Goal: Check status: Check status

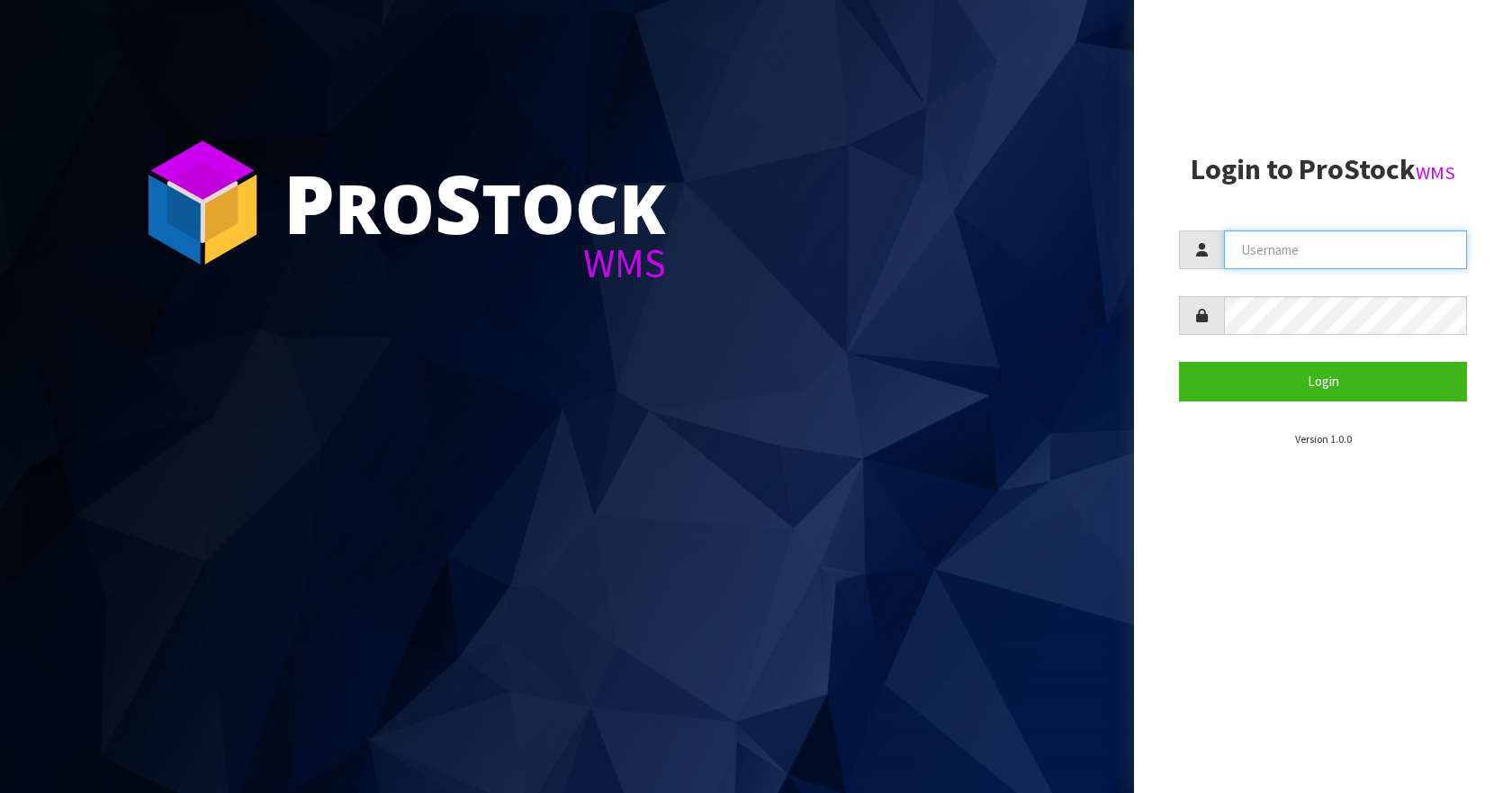
click at [1397, 251] on input "text" at bounding box center [1346, 250] width 243 height 39
type input "Aquacooler"
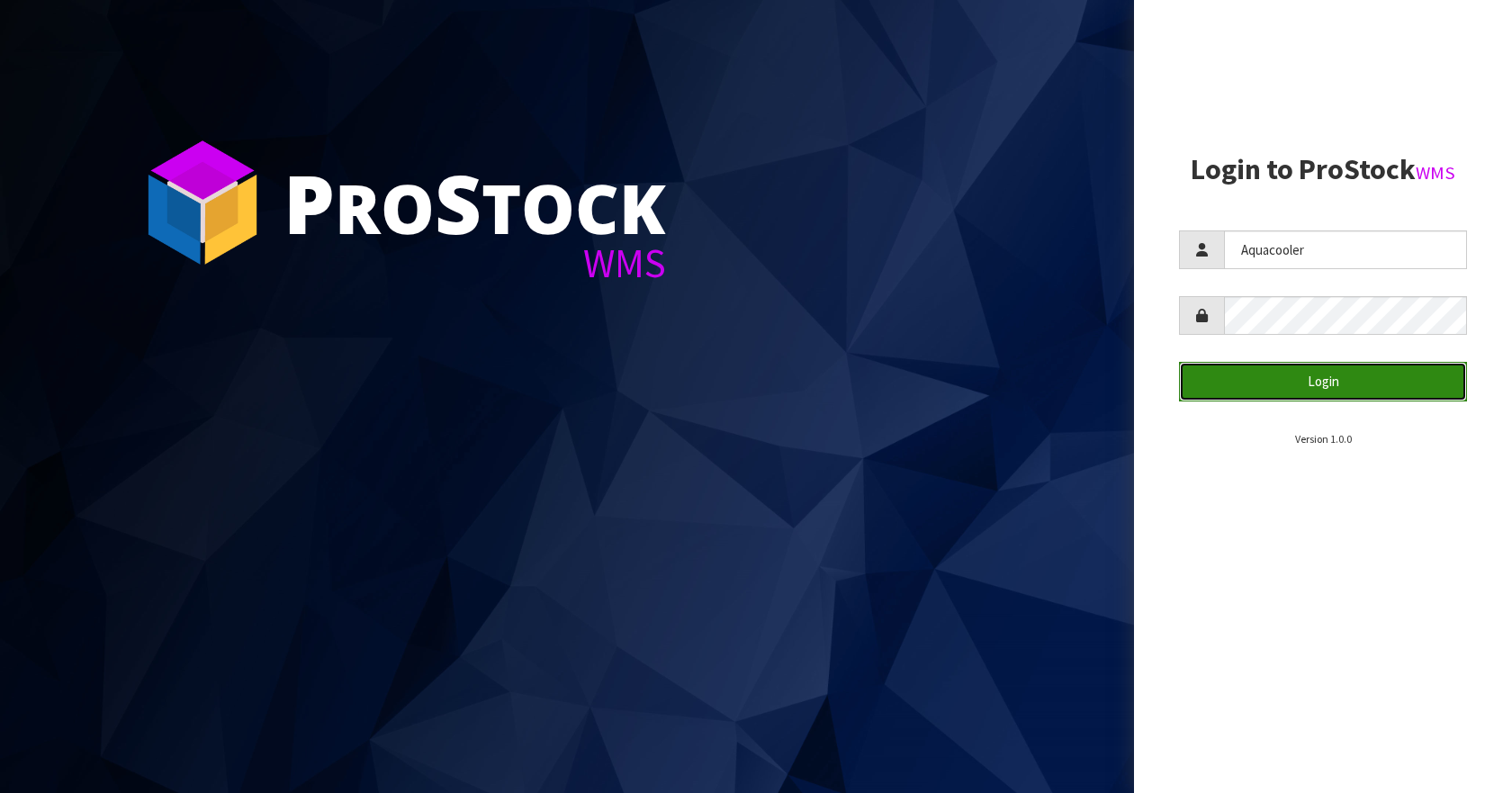
click at [1295, 392] on button "Login" at bounding box center [1323, 381] width 288 height 39
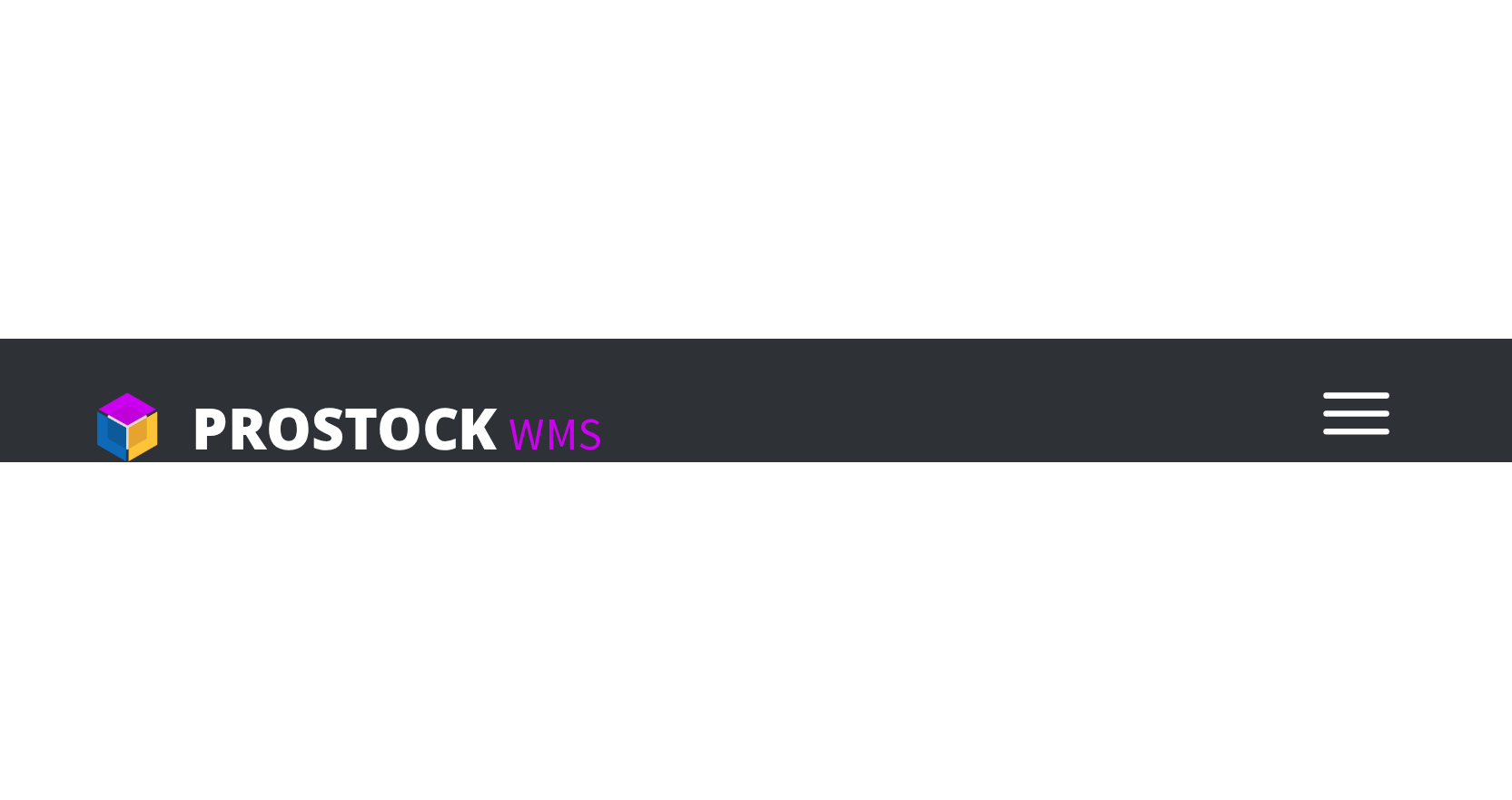
scroll to position [1200, 632]
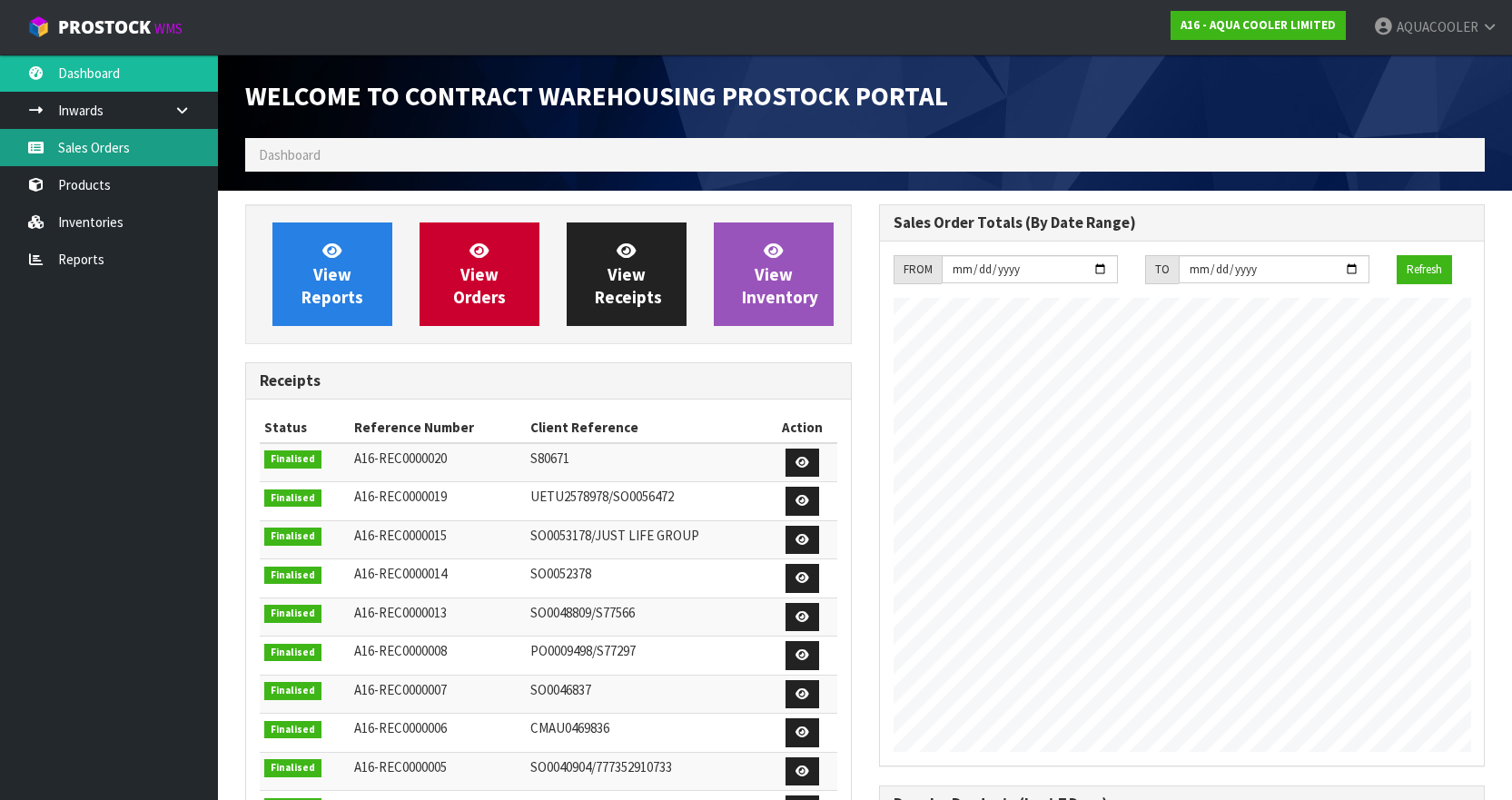
click at [56, 149] on link "Sales Orders" at bounding box center [109, 147] width 217 height 37
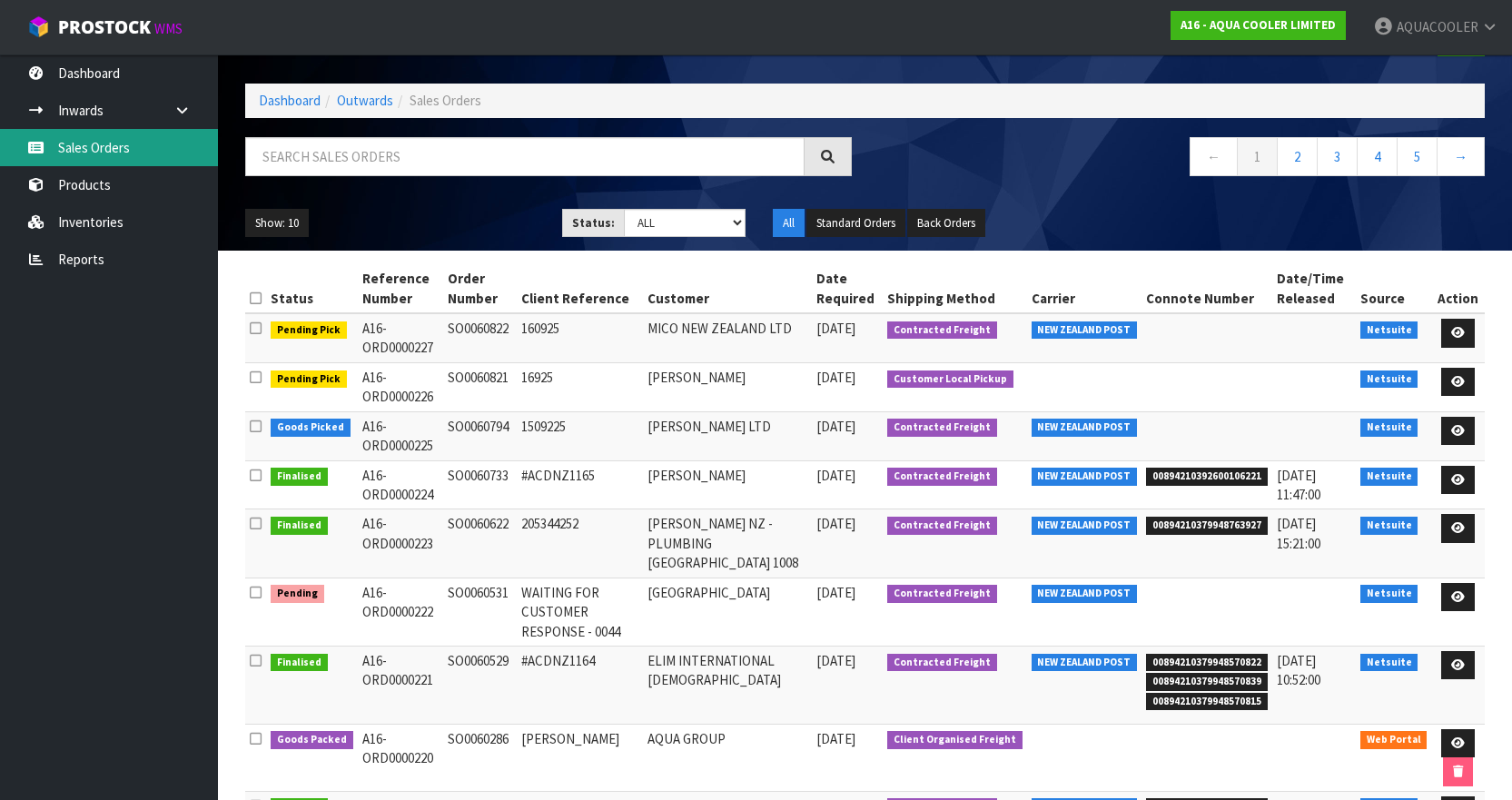
scroll to position [52, 0]
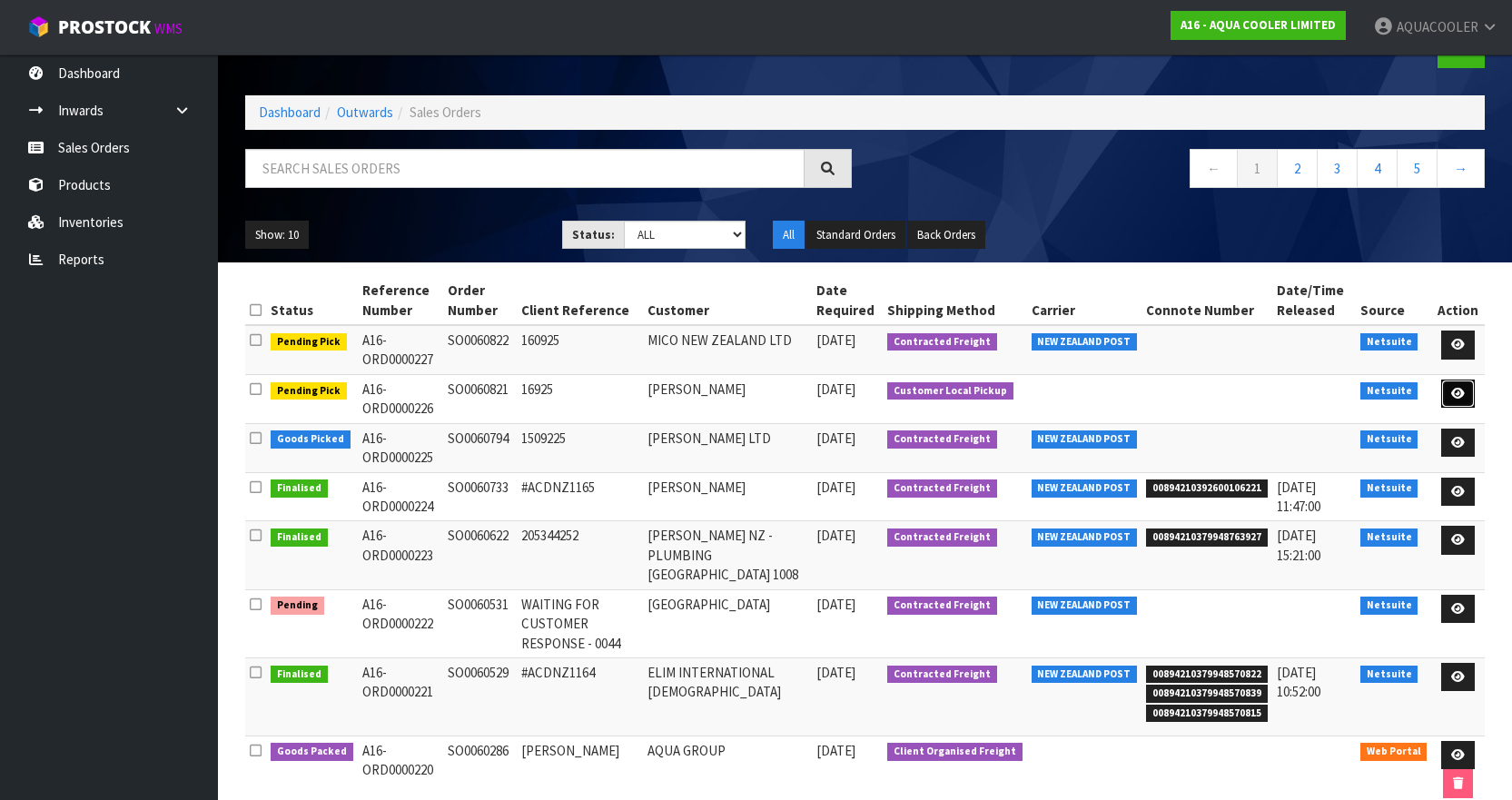
click at [1460, 387] on icon at bounding box center [1458, 393] width 13 height 11
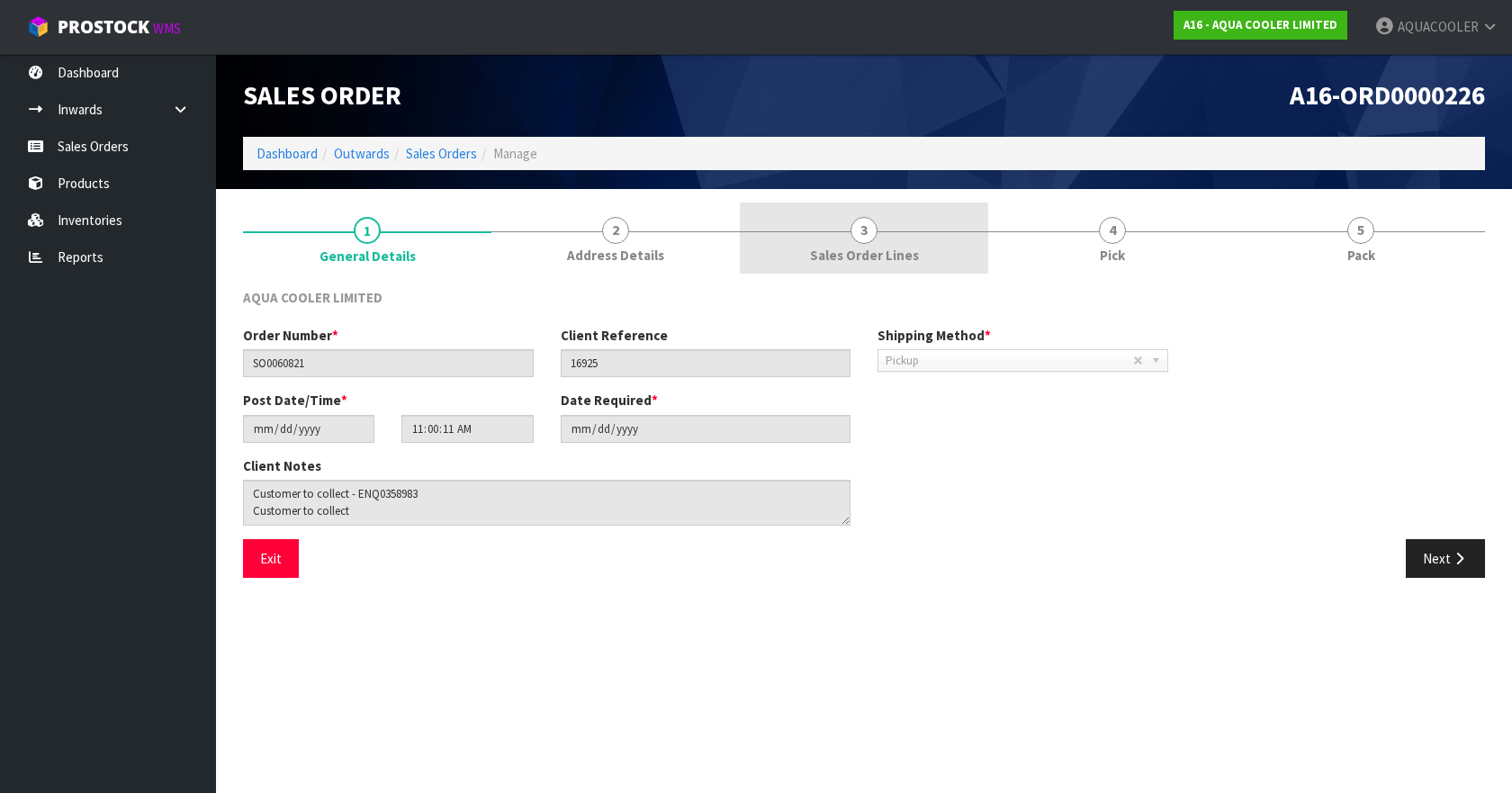
click at [885, 233] on link "3 Sales Order Lines" at bounding box center [863, 237] width 249 height 71
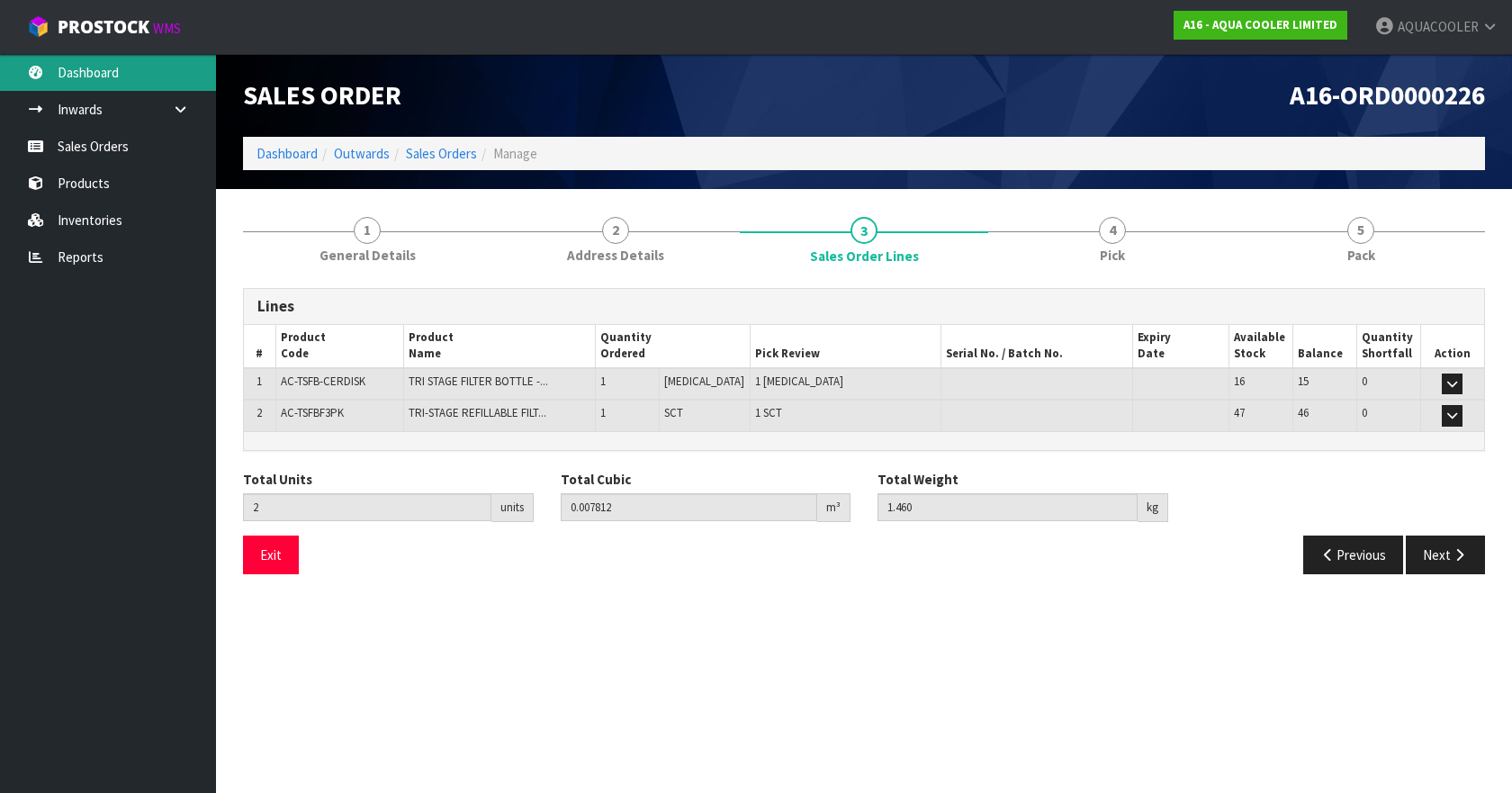
click at [100, 83] on link "Dashboard" at bounding box center [108, 72] width 216 height 37
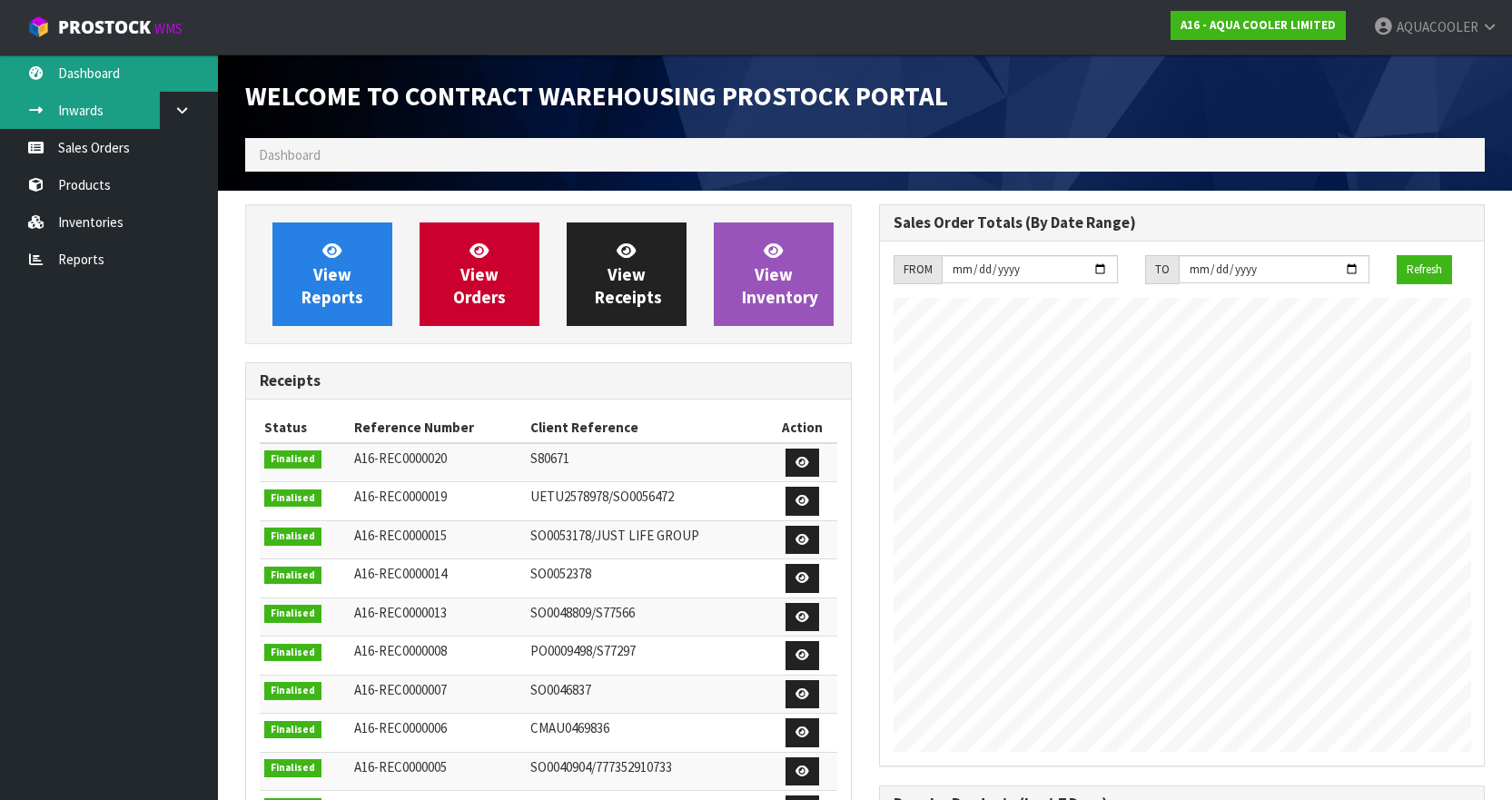
scroll to position [1200, 632]
click at [56, 107] on link "Inwards" at bounding box center [109, 110] width 217 height 37
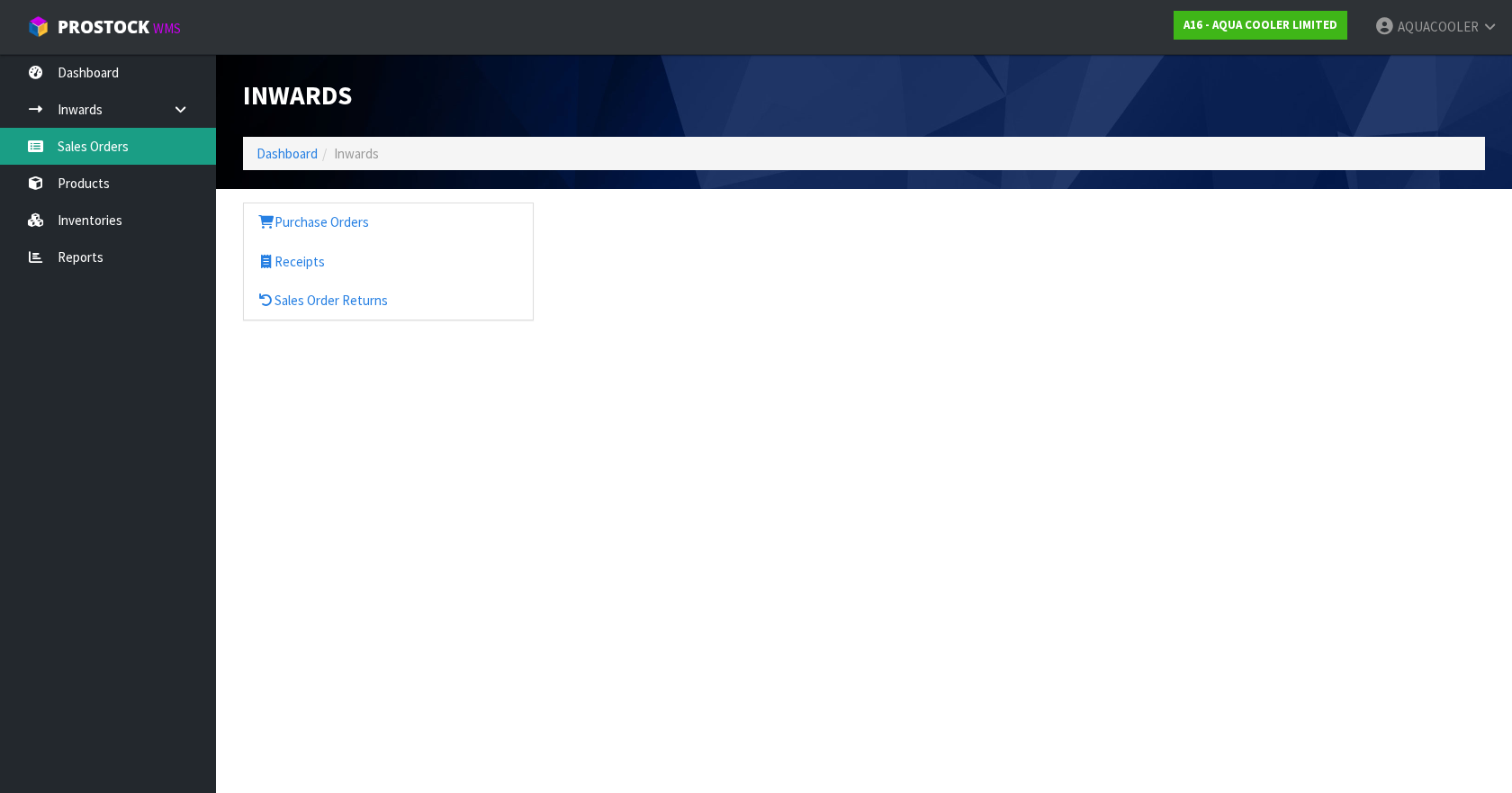
click at [98, 142] on link "Sales Orders" at bounding box center [108, 146] width 216 height 37
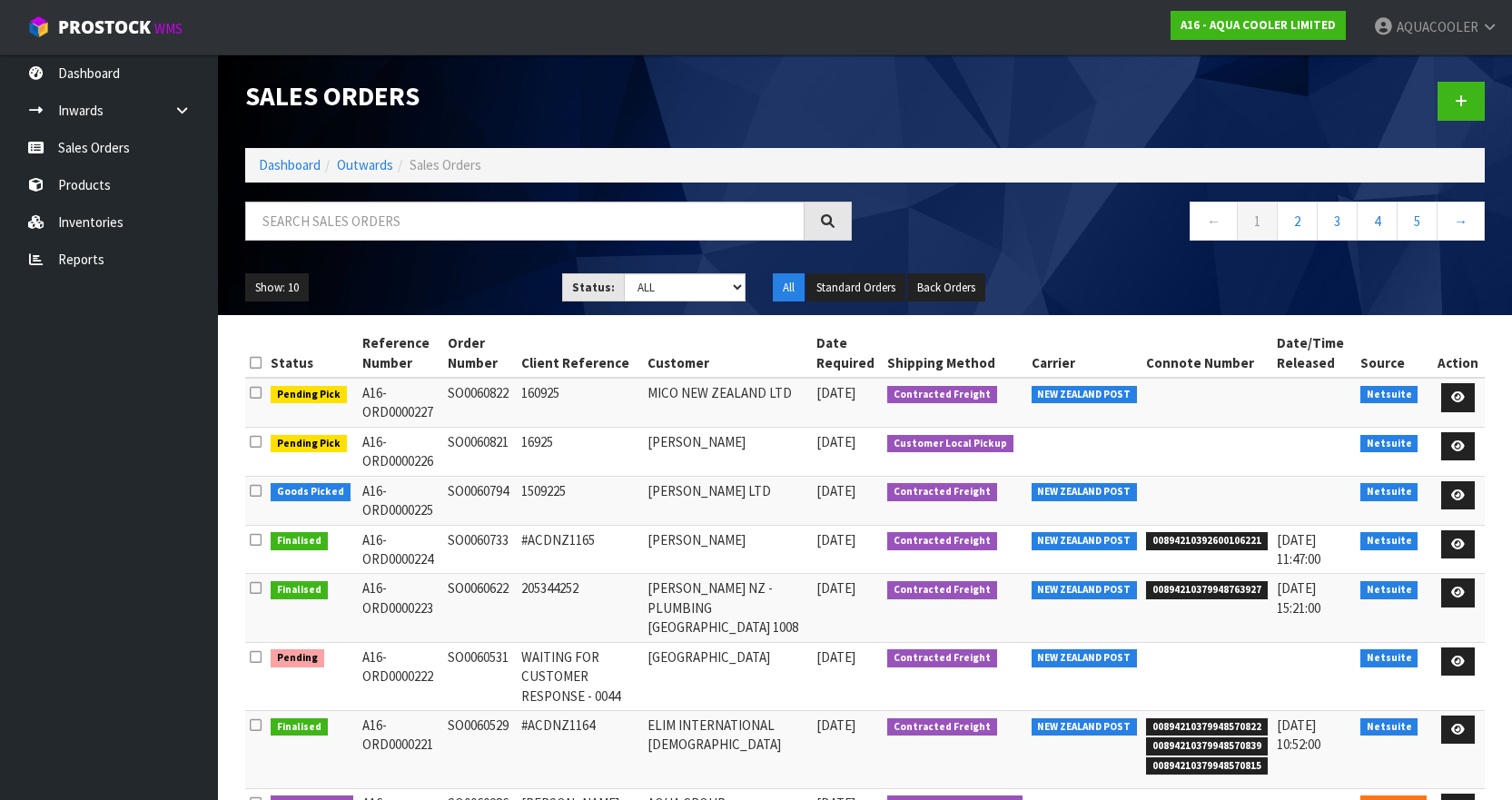
click at [469, 392] on td "SO0060822" at bounding box center [480, 401] width 73 height 49
copy td "SO0060822"
click at [849, 109] on h1 "Sales Orders" at bounding box center [549, 96] width 607 height 29
click at [994, 233] on nav "← 1 2 3 4 5 →" at bounding box center [1182, 223] width 607 height 45
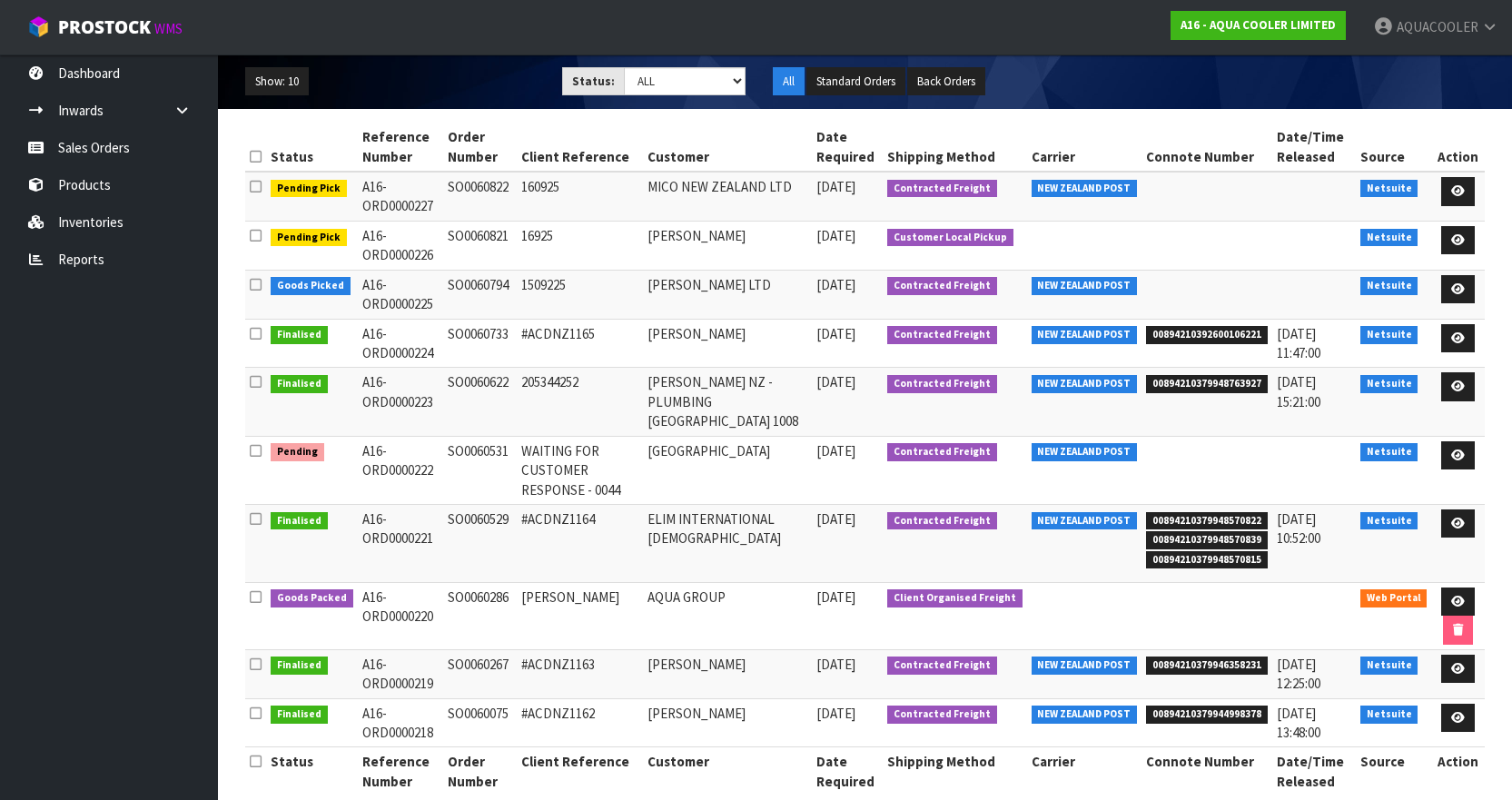
scroll to position [235, 0]
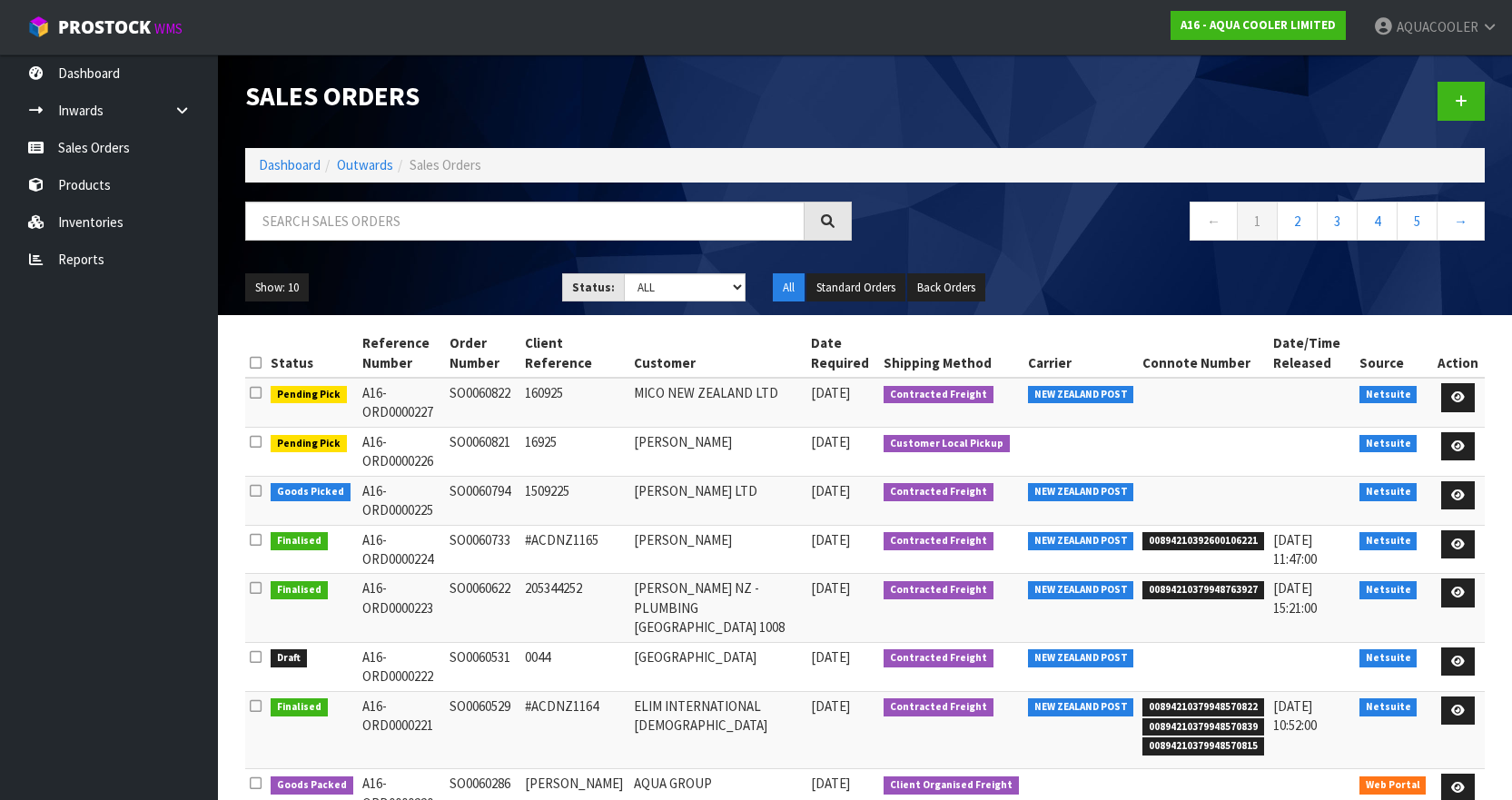
click at [145, 476] on ul "Dashboard Inwards Purchase Orders Receipts Sales Orders Products Inventories Re…" at bounding box center [109, 426] width 217 height 745
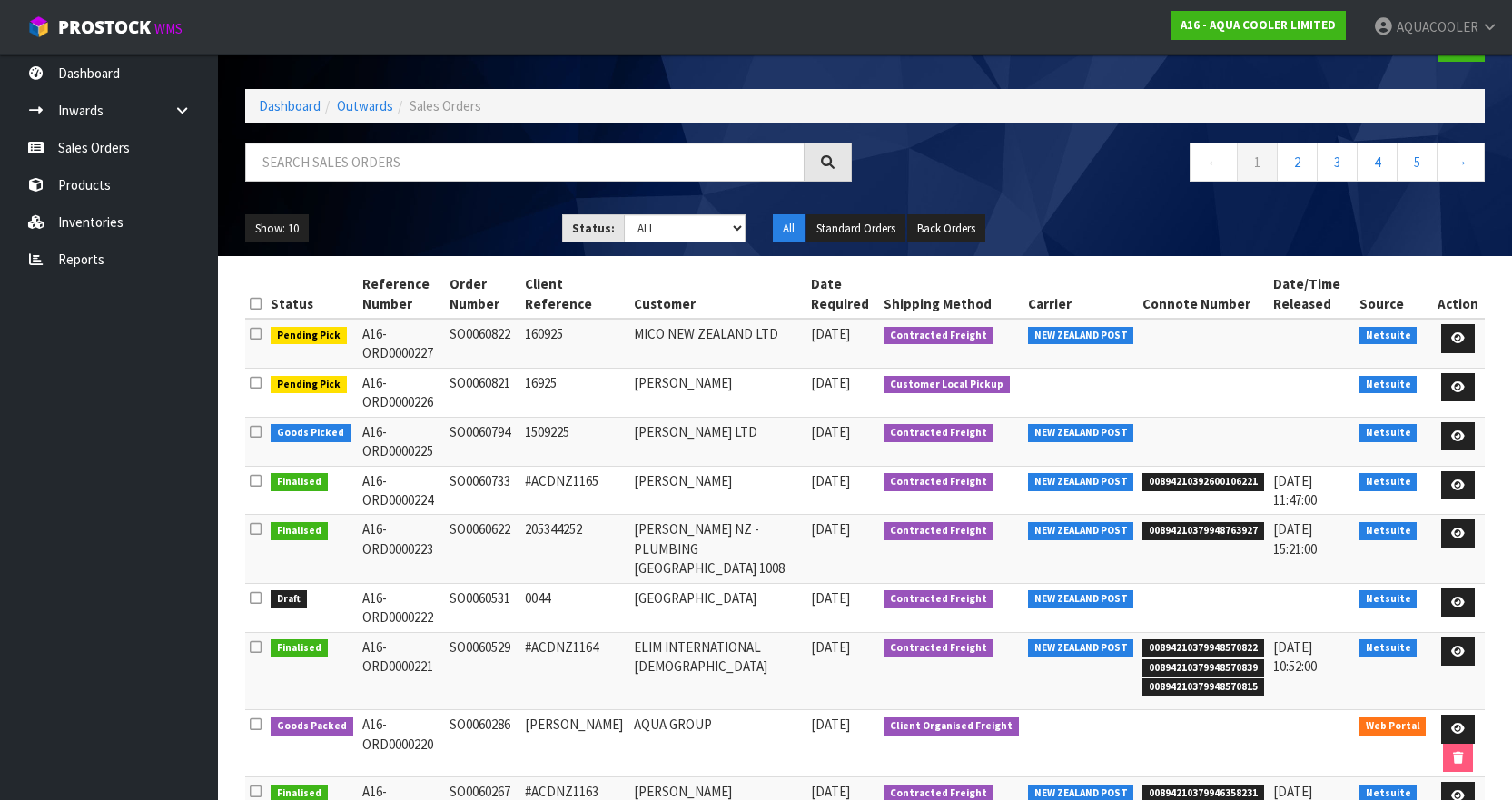
scroll to position [91, 0]
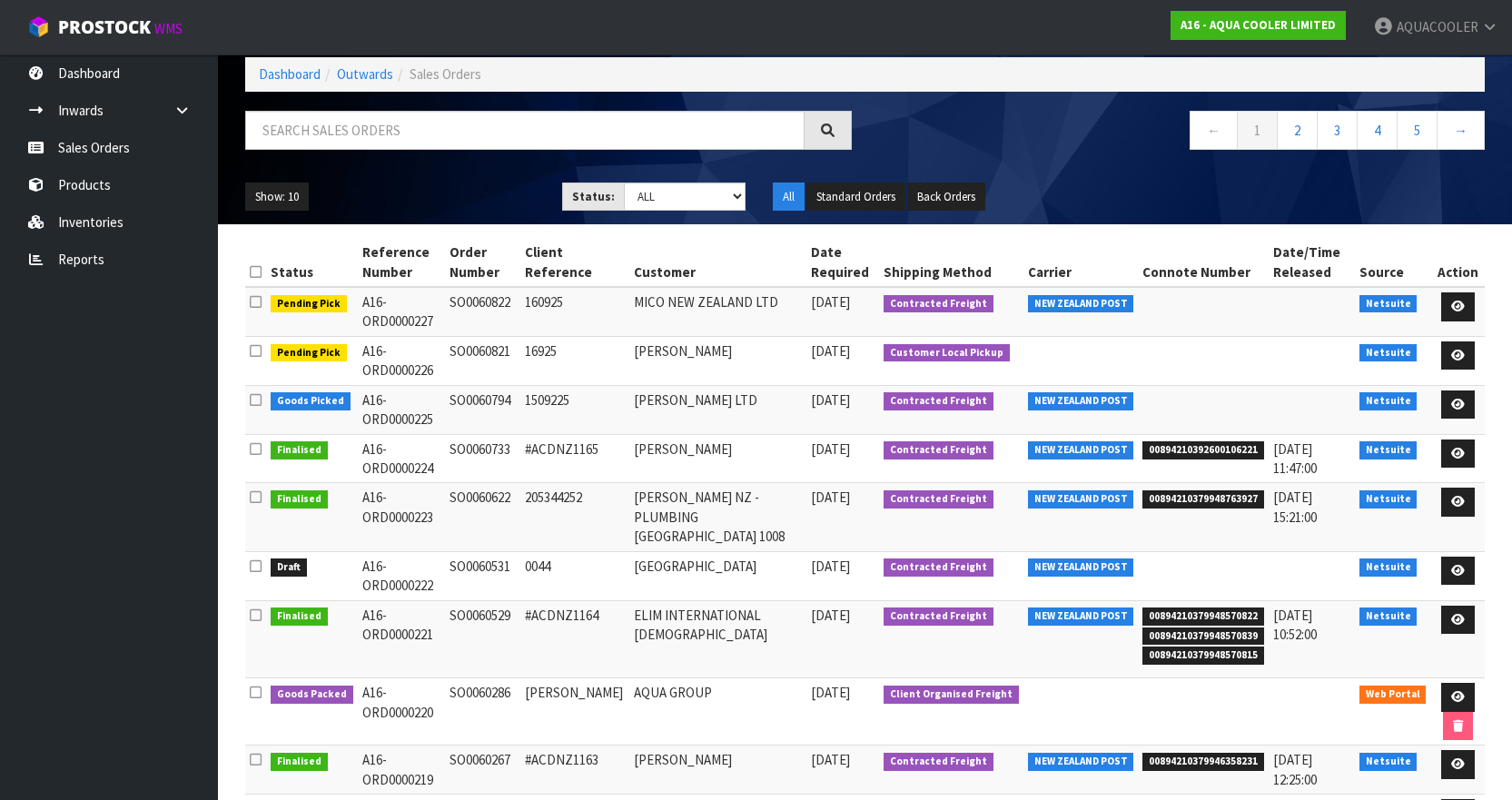
click at [476, 300] on td "SO0060822" at bounding box center [482, 311] width 74 height 49
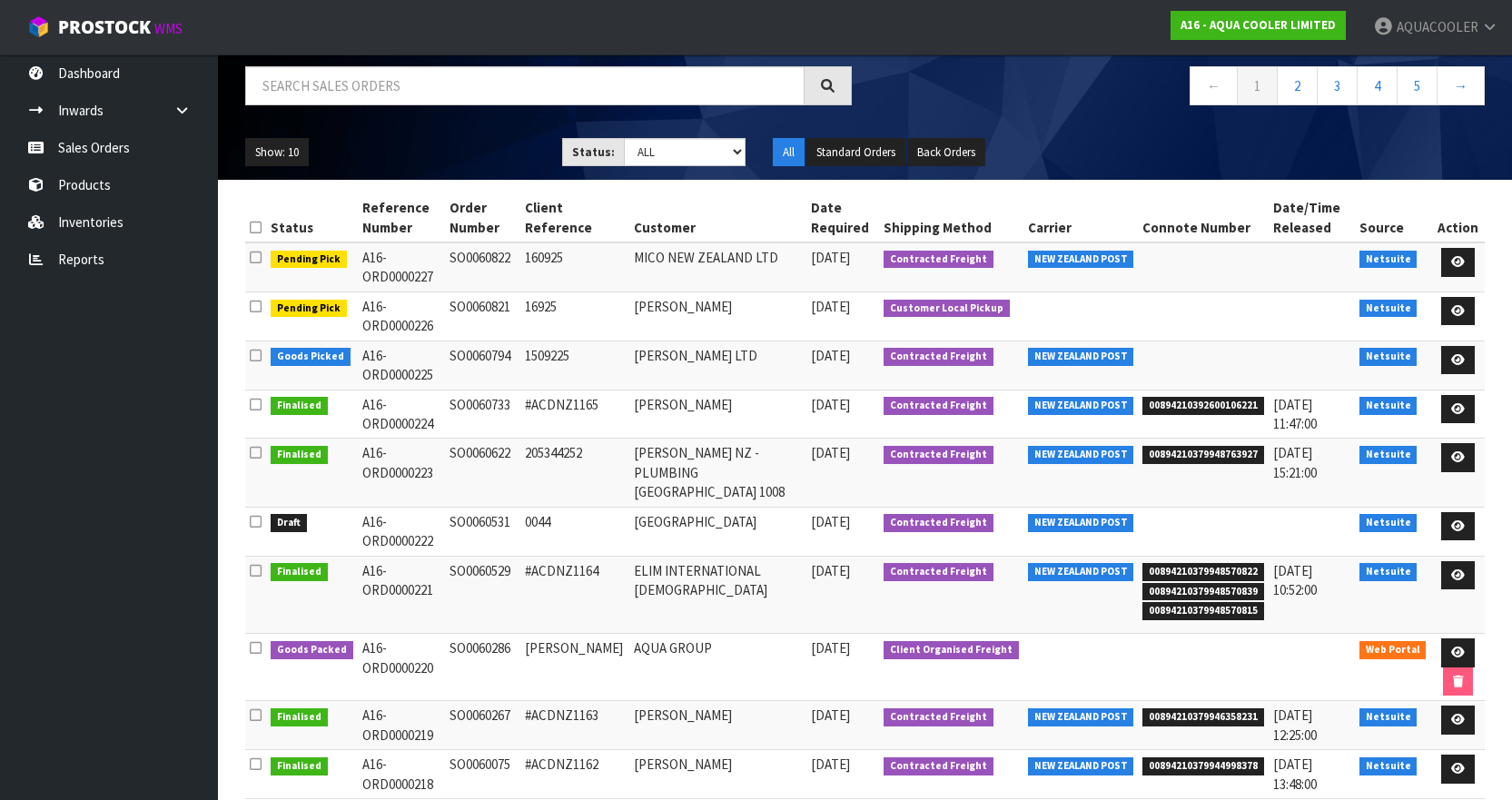
scroll to position [104, 0]
